Goal: Task Accomplishment & Management: Complete application form

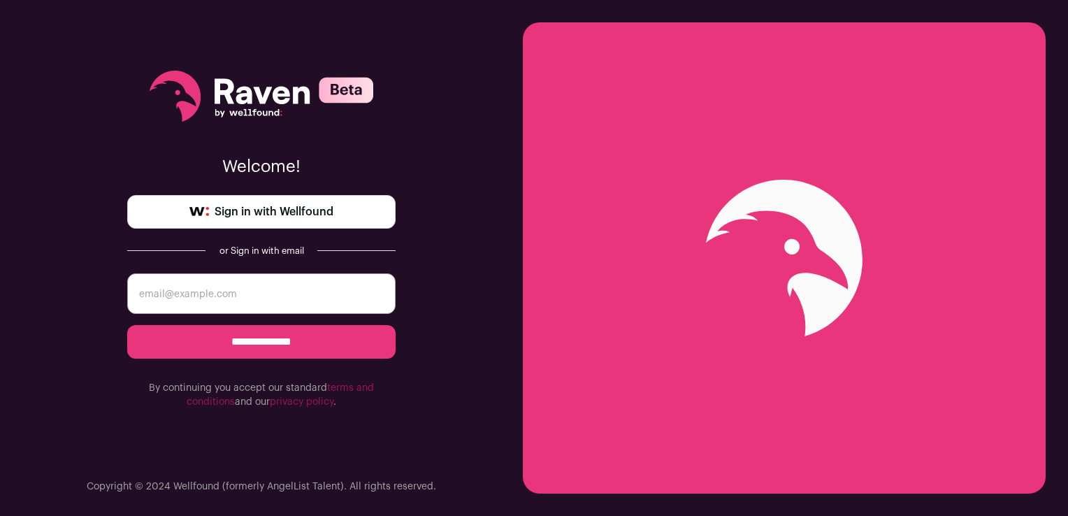
click at [319, 214] on span "Sign in with Wellfound" at bounding box center [274, 211] width 119 height 17
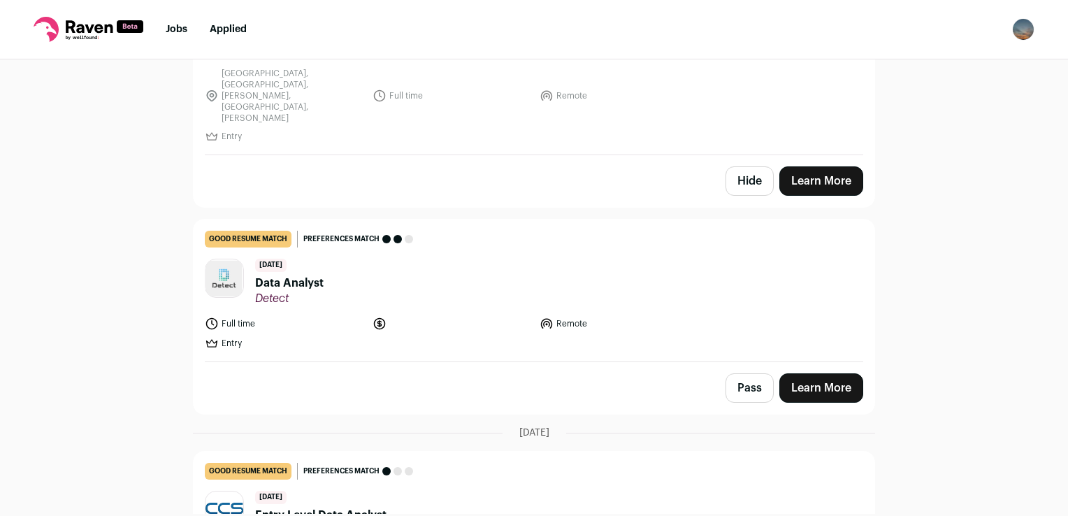
scroll to position [271, 0]
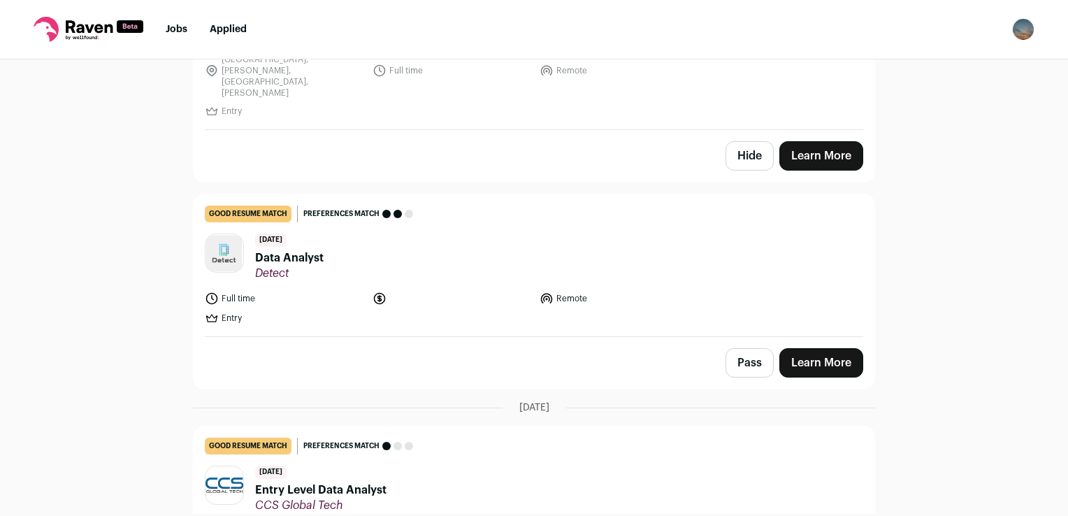
click at [288, 250] on span "Data Analyst" at bounding box center [289, 258] width 68 height 17
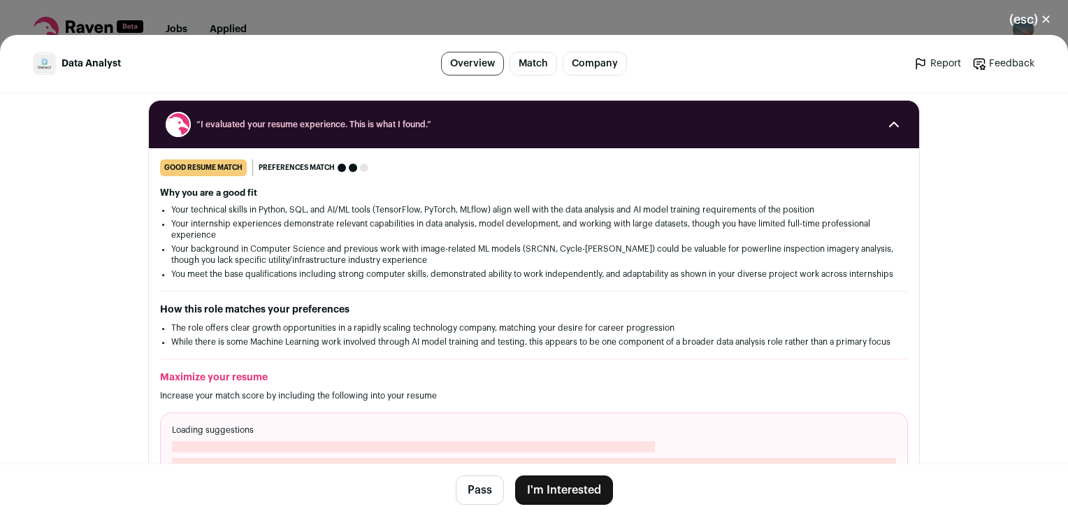
scroll to position [173, 0]
click at [565, 493] on button "I'm Interested" at bounding box center [564, 489] width 98 height 29
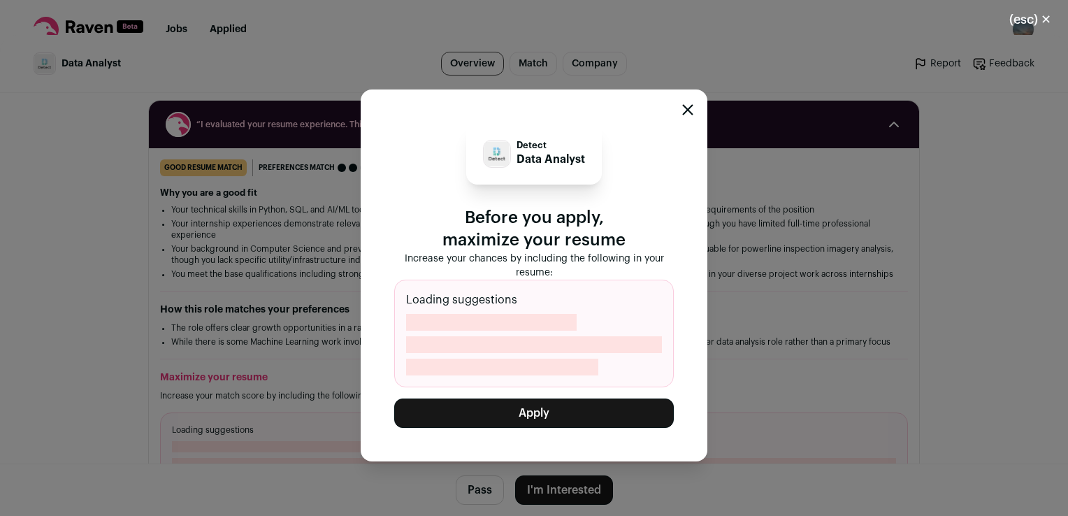
click at [616, 412] on button "Apply" at bounding box center [534, 412] width 280 height 29
